Goal: Information Seeking & Learning: Check status

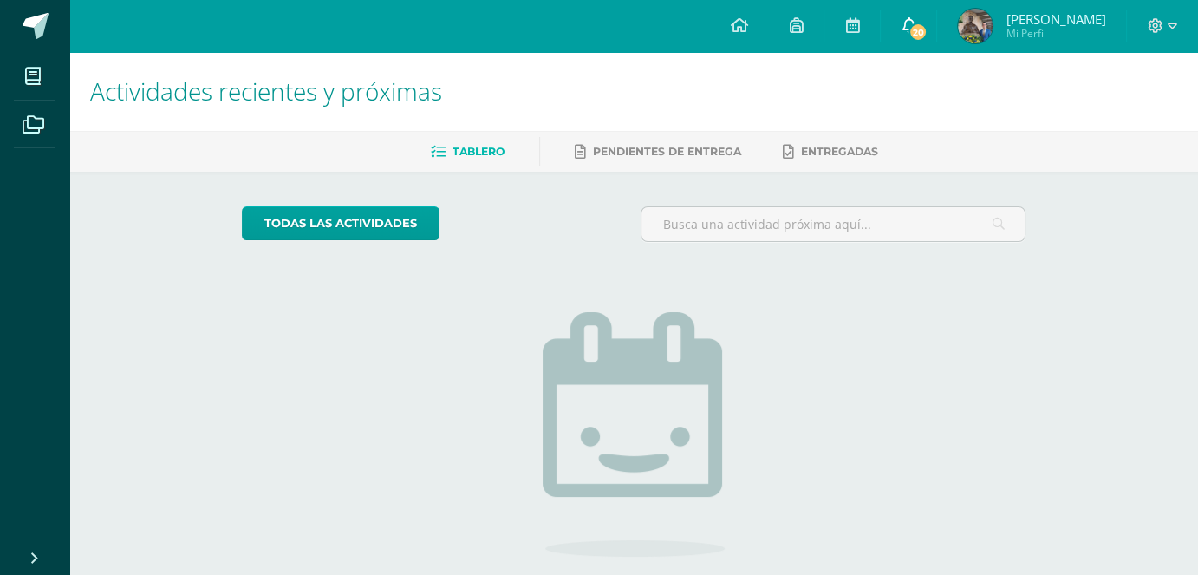
click at [931, 47] on link "20" at bounding box center [908, 26] width 55 height 52
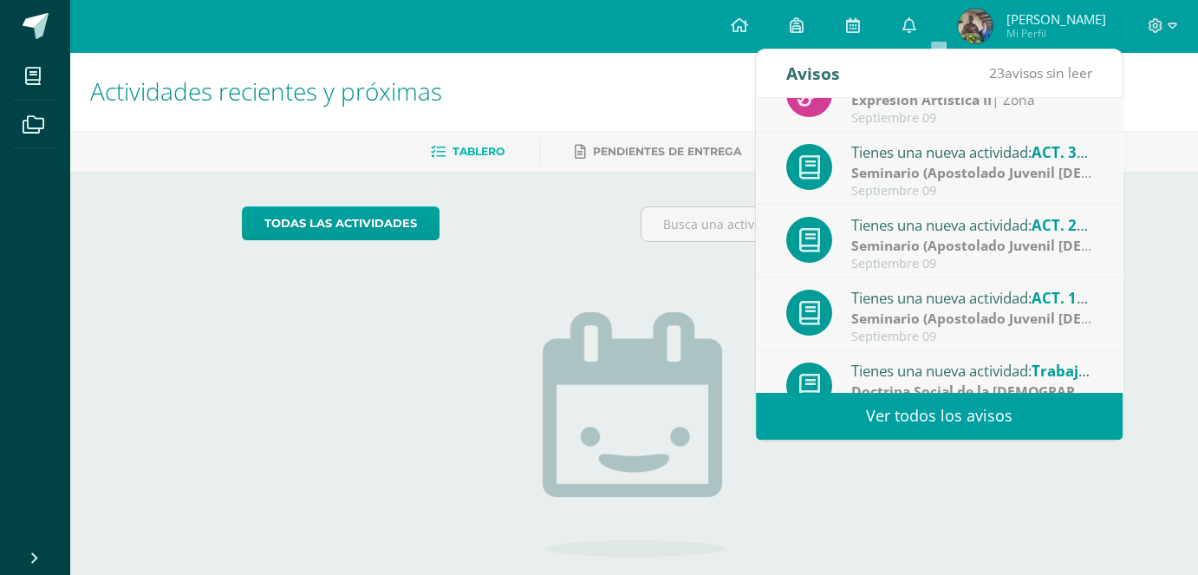
scroll to position [289, 0]
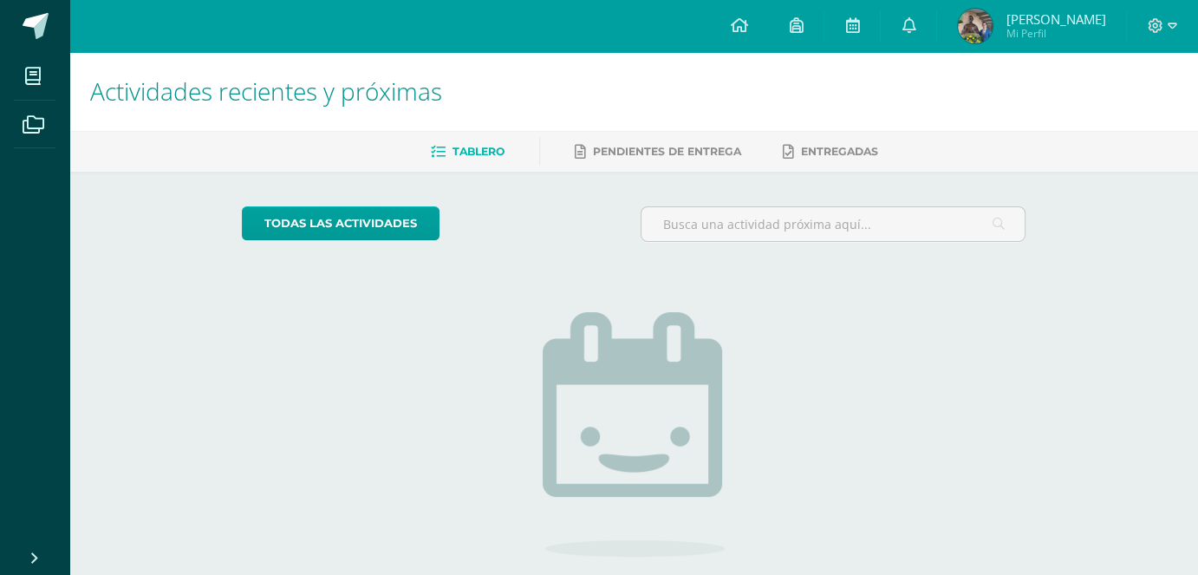
click at [992, 22] on img at bounding box center [975, 26] width 35 height 35
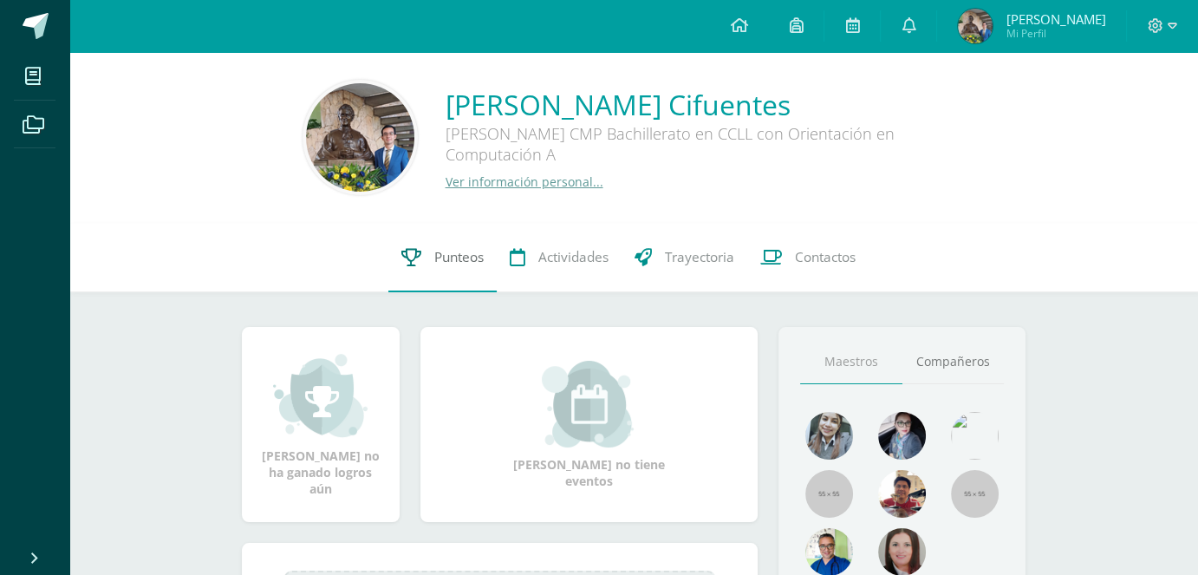
click at [400, 276] on link "Punteos" at bounding box center [442, 257] width 108 height 69
click at [439, 257] on span "Punteos" at bounding box center [458, 257] width 49 height 18
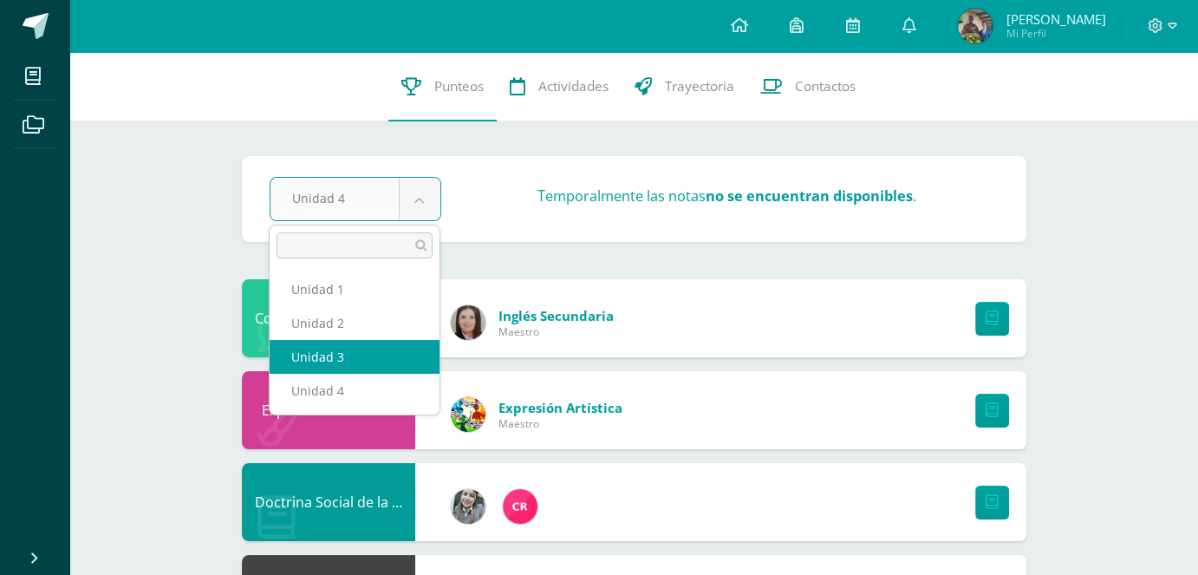
select select "Unidad 3"
